Goal: Task Accomplishment & Management: Use online tool/utility

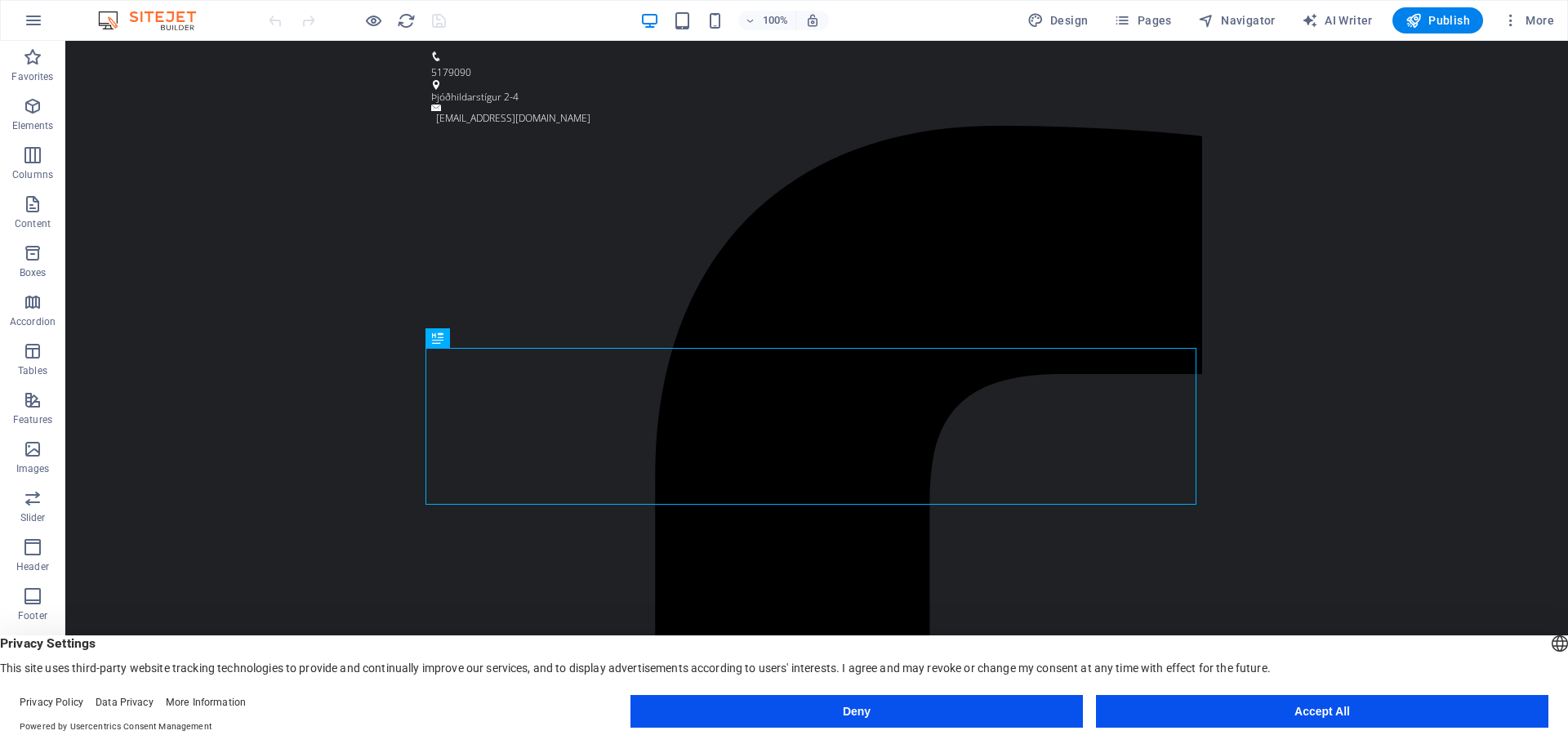
click at [1290, 712] on button "Accept All" at bounding box center [1322, 711] width 452 height 33
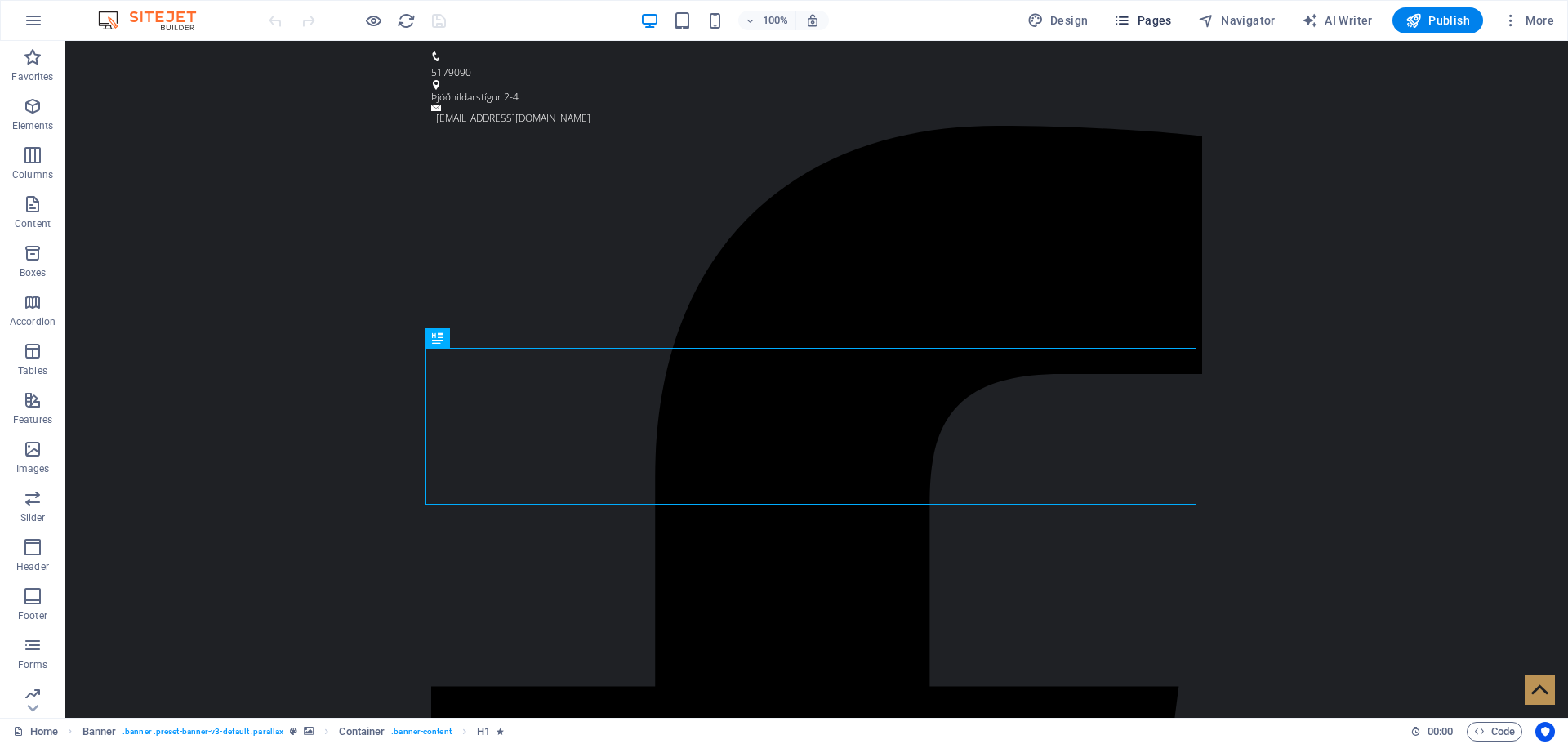
click at [1157, 26] on span "Pages" at bounding box center [1143, 20] width 57 height 16
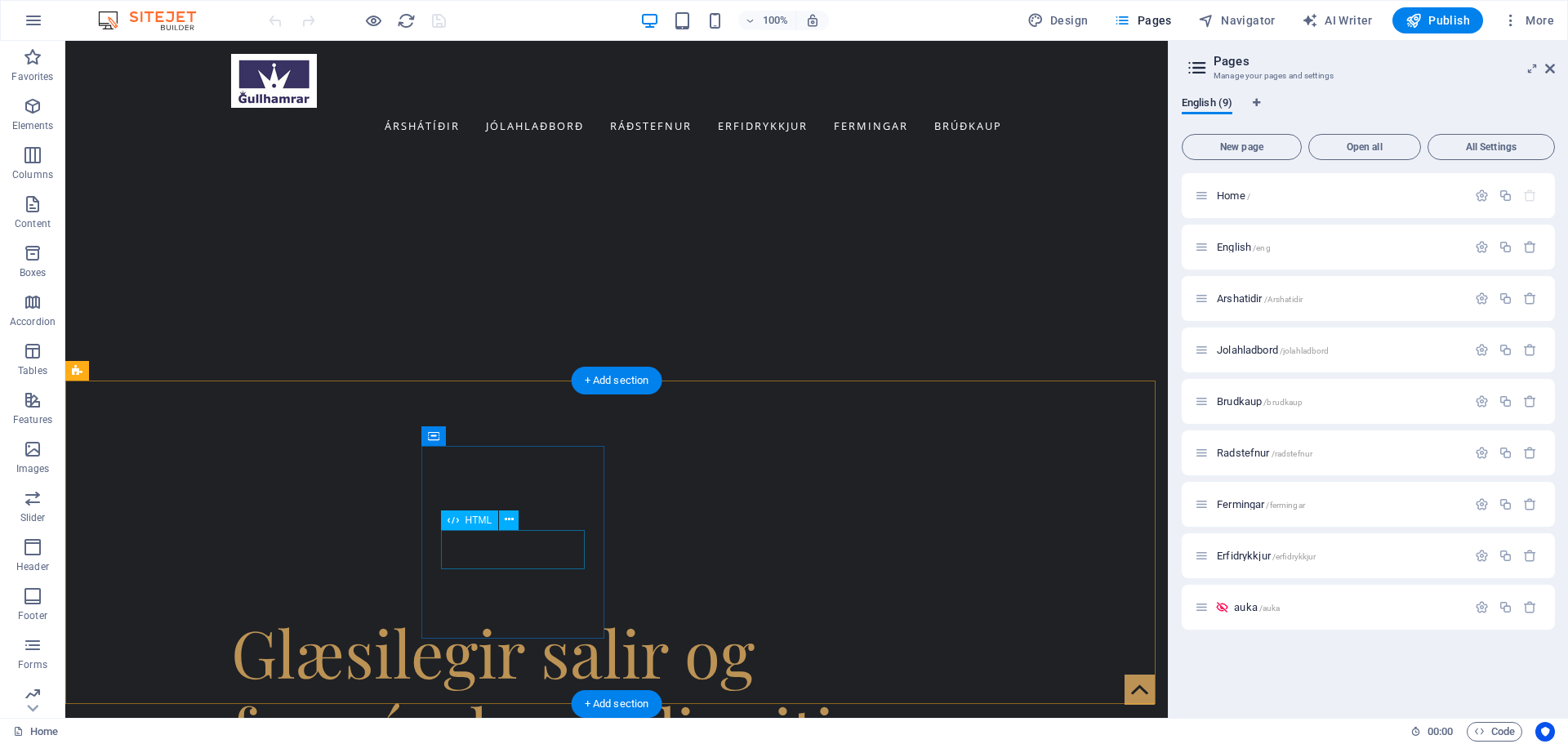
scroll to position [2042, 0]
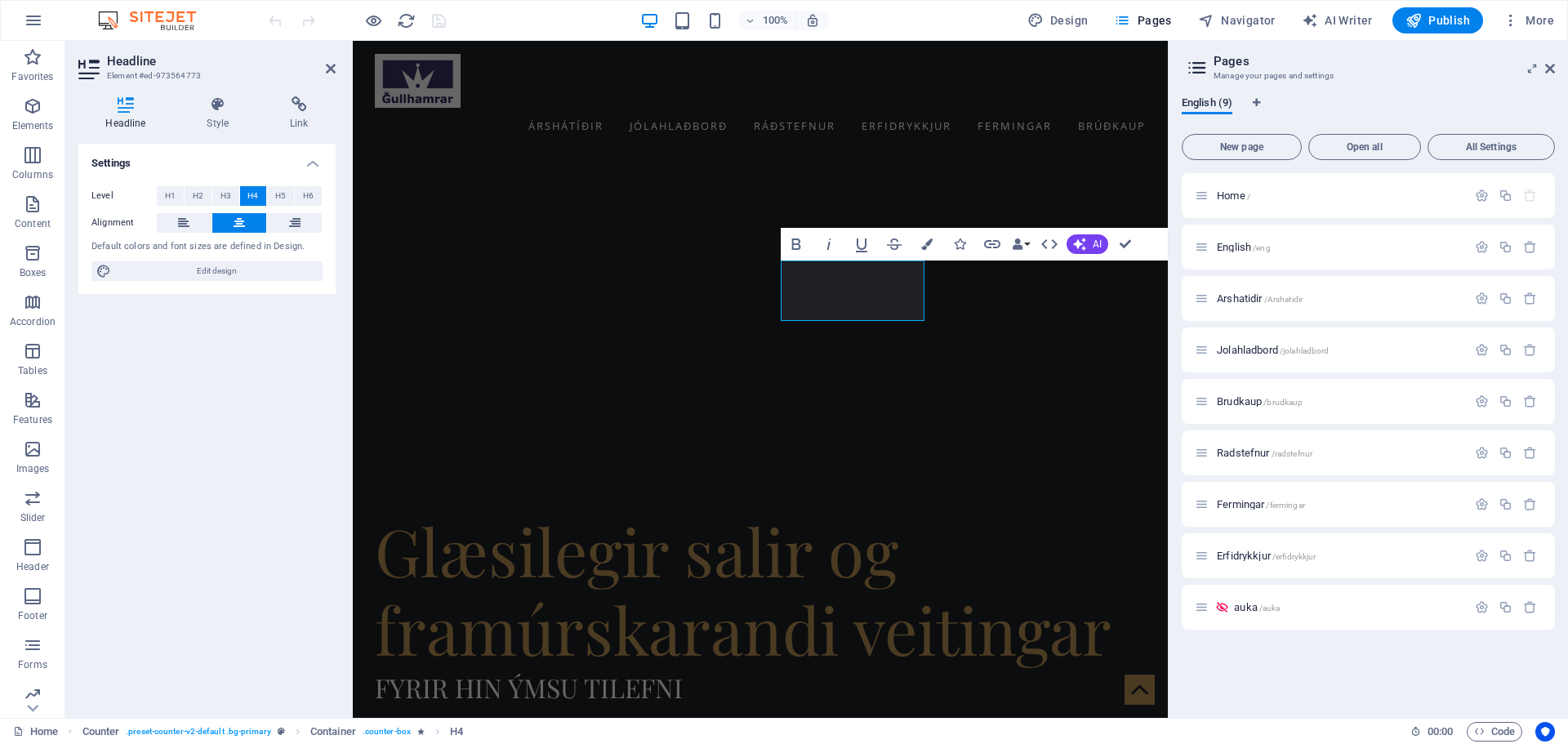
click at [306, 383] on div "Settings Level H1 H2 H3 H4 H5 H6 Alignment Default colors and font sizes are de…" at bounding box center [207, 424] width 257 height 561
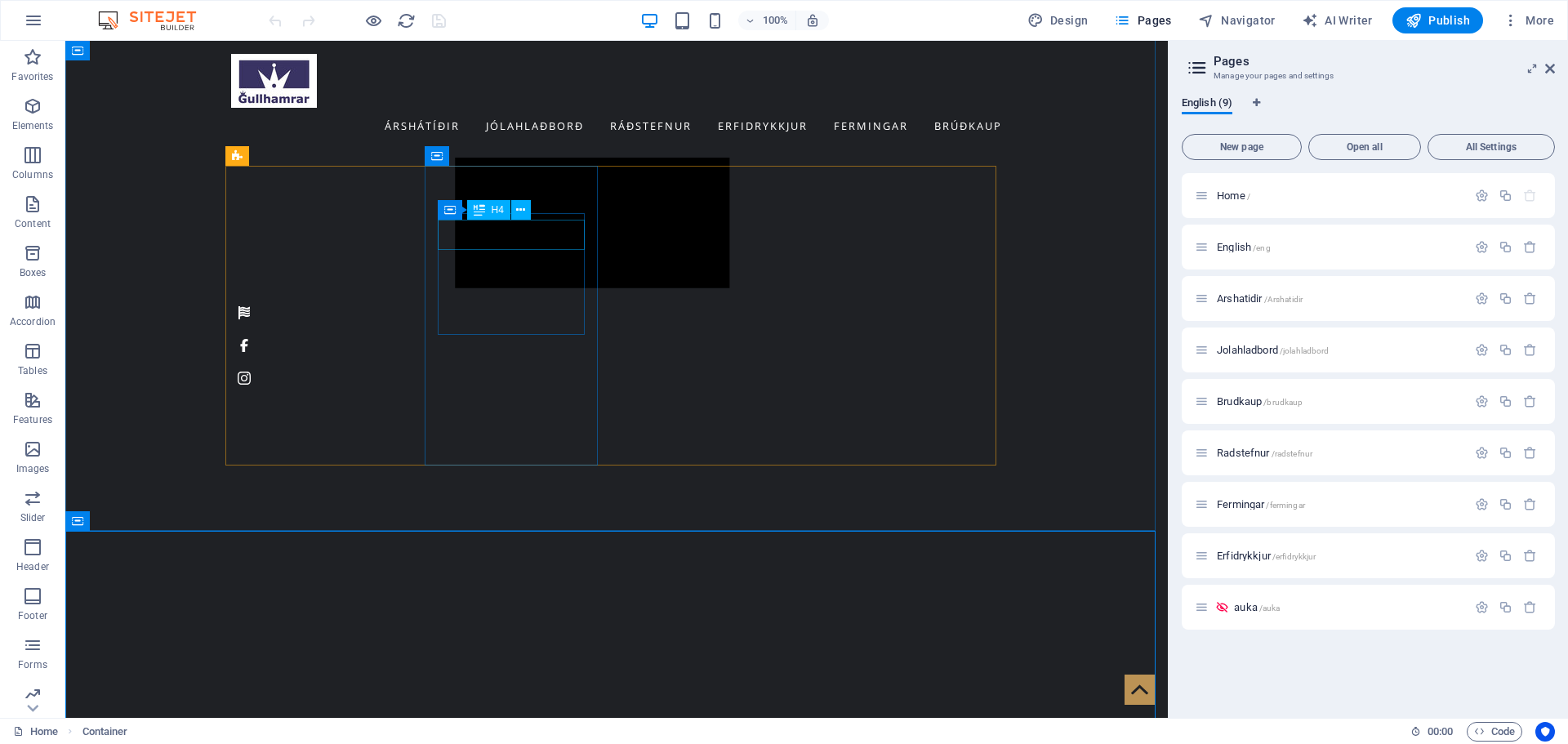
scroll to position [1331, 0]
click at [1144, 15] on span "Pages" at bounding box center [1143, 20] width 57 height 16
click at [1232, 243] on span "English /eng" at bounding box center [1244, 247] width 54 height 12
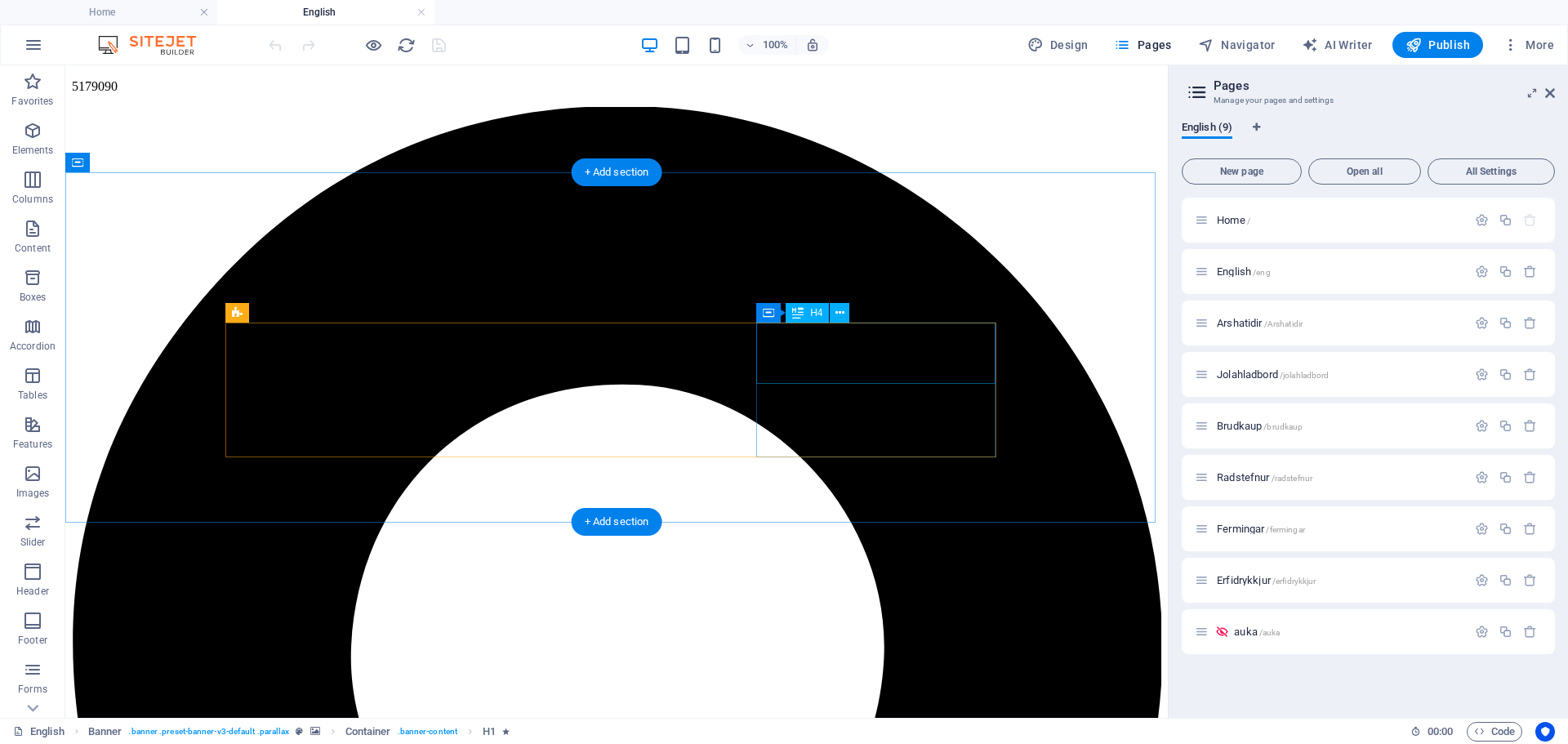
scroll to position [1797, 0]
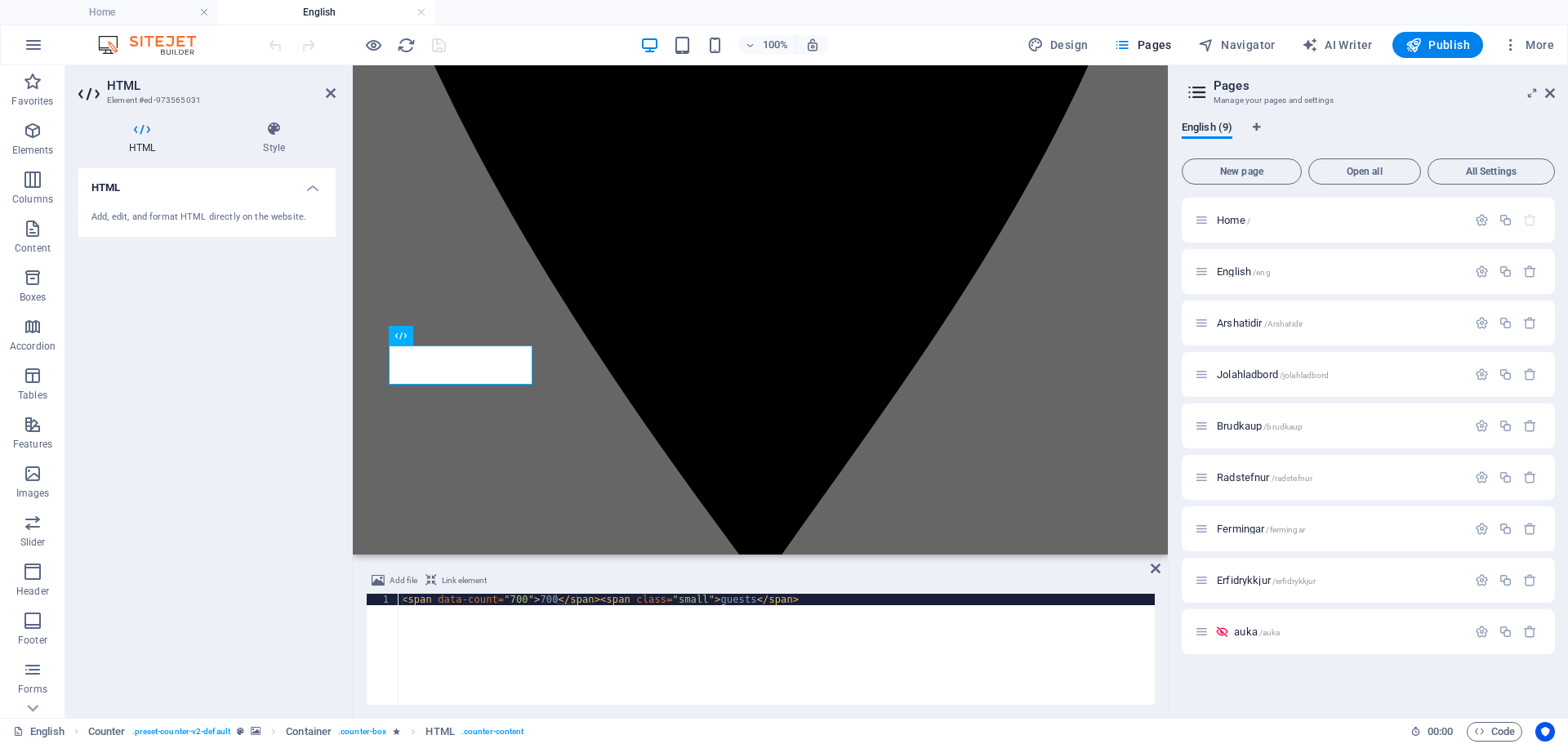
click at [510, 601] on div "< span data-count = "700" > 700 </ span > < span class = "small" > guests </ sp…" at bounding box center [777, 661] width 756 height 134
click at [516, 603] on div "< span data-count = "700" > 700 </ span > < span class = "small" > guests </ sp…" at bounding box center [777, 661] width 756 height 134
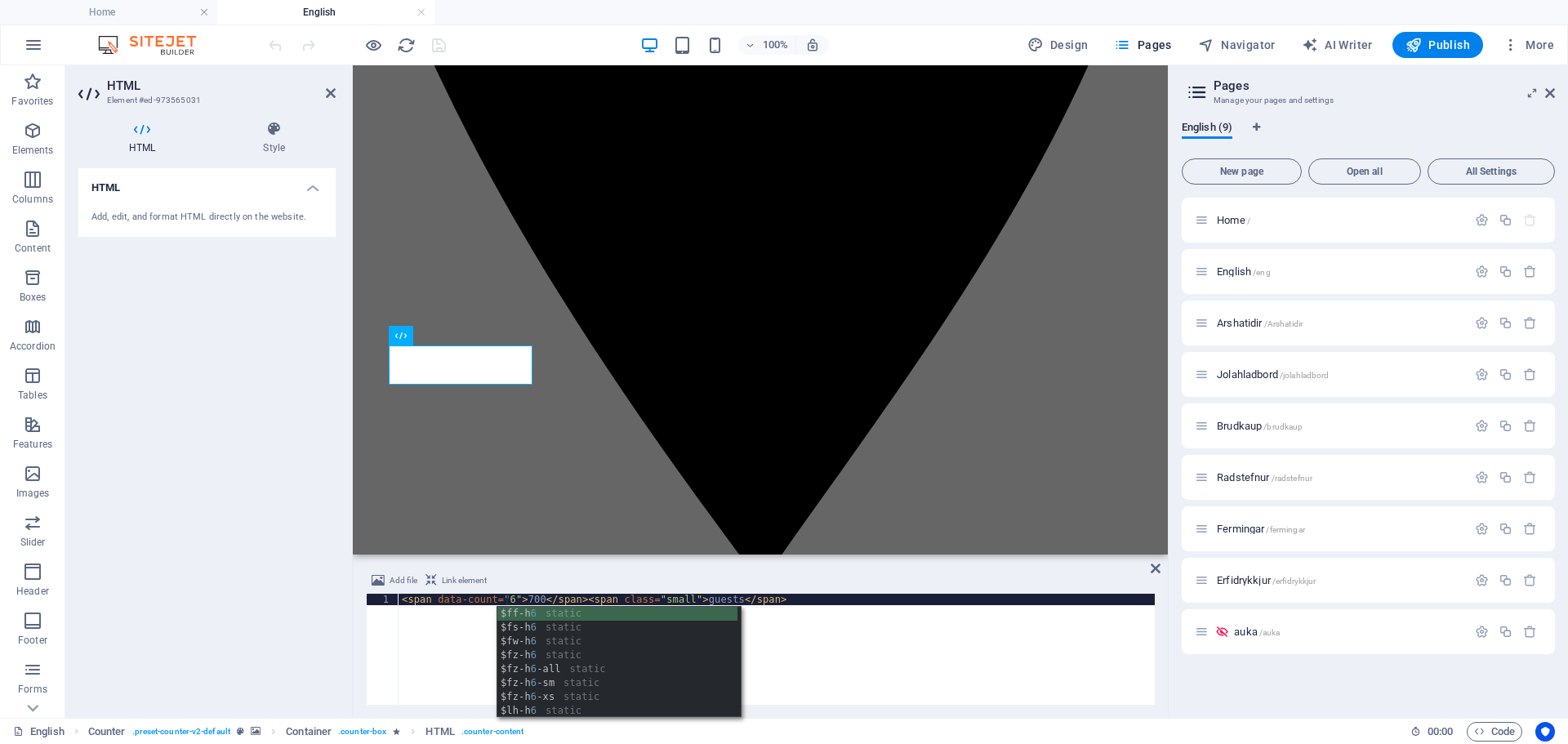
scroll to position [0, 9]
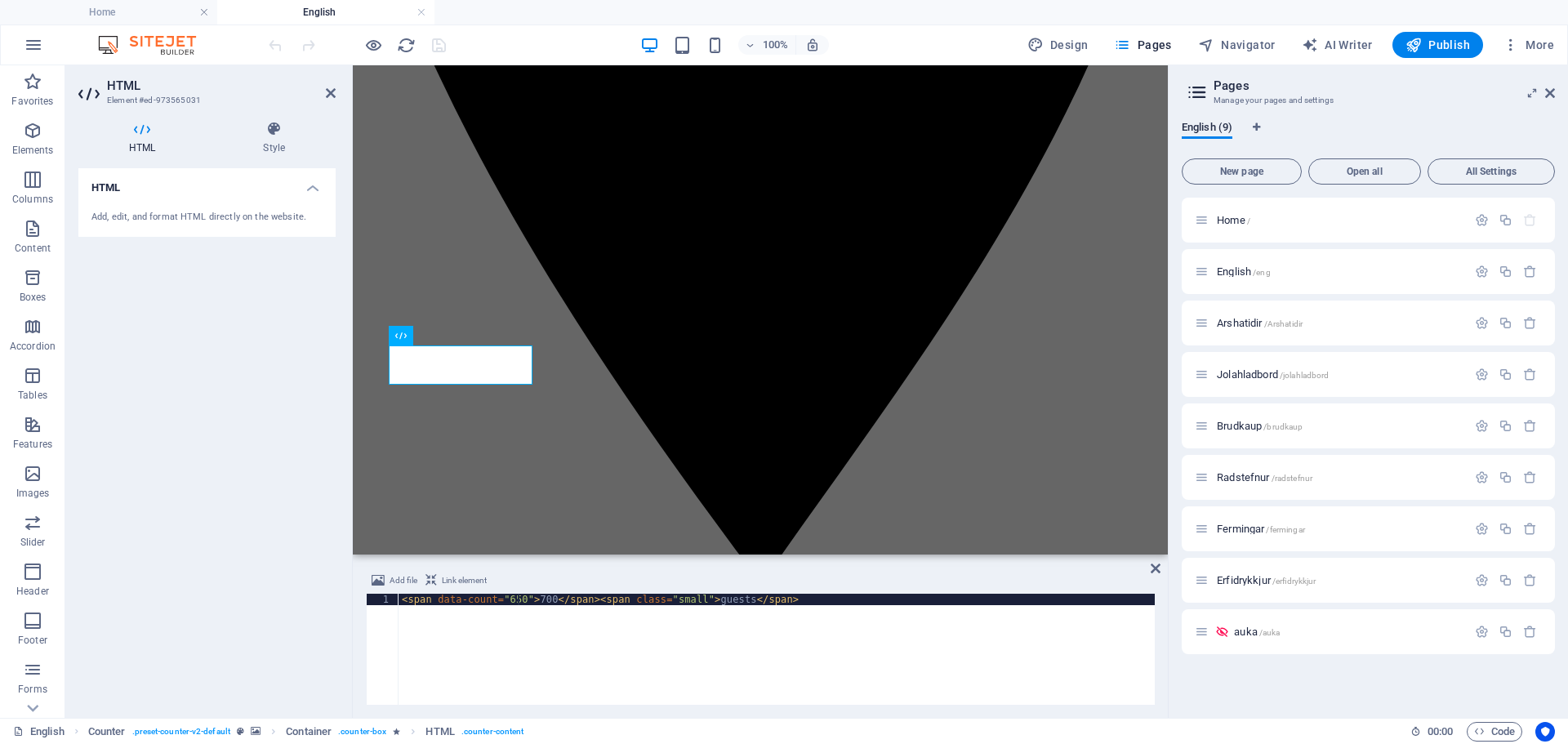
click at [546, 601] on div "< span data-count = "650" > 700 </ span > < span class = "small" > guests </ sp…" at bounding box center [777, 661] width 756 height 134
click at [542, 600] on div "< span data-count = "650" > 700 </ span > < span class = "small" > guests </ sp…" at bounding box center [777, 661] width 756 height 134
type textarea "<span data-count="650">650</span><span class="small"> guests</span>"
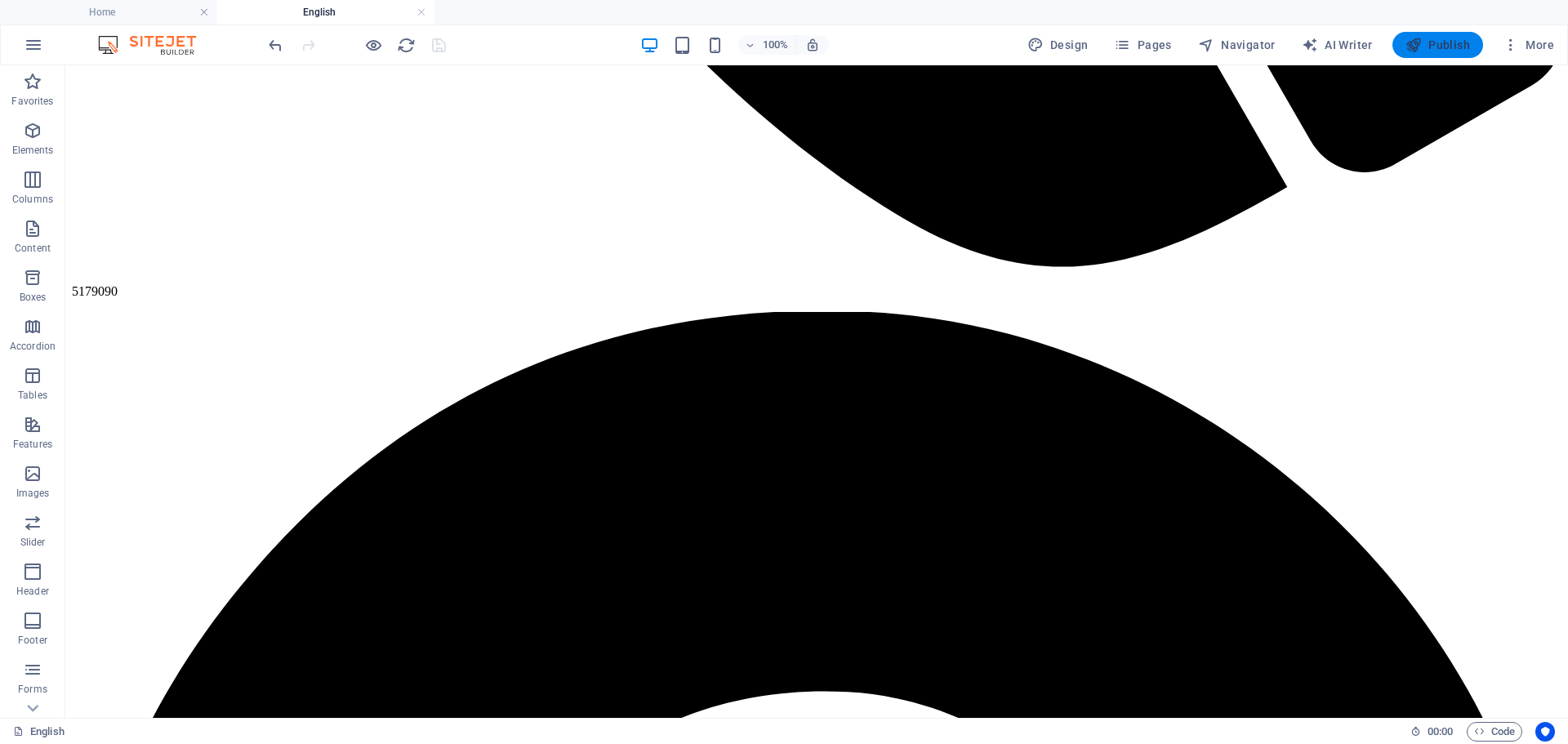
click at [1462, 42] on span "Publish" at bounding box center [1437, 45] width 65 height 16
